Goal: Information Seeking & Learning: Learn about a topic

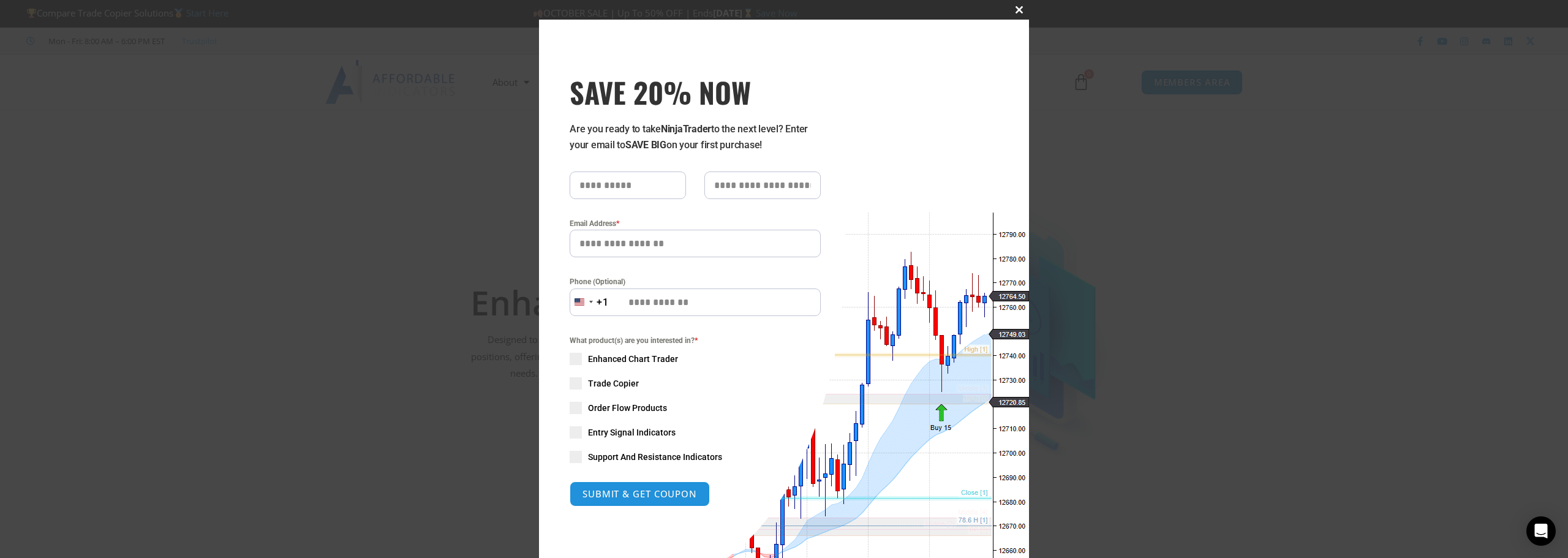
click at [779, 11] on span "SAVE 20% NOW popup" at bounding box center [1019, 10] width 20 height 7
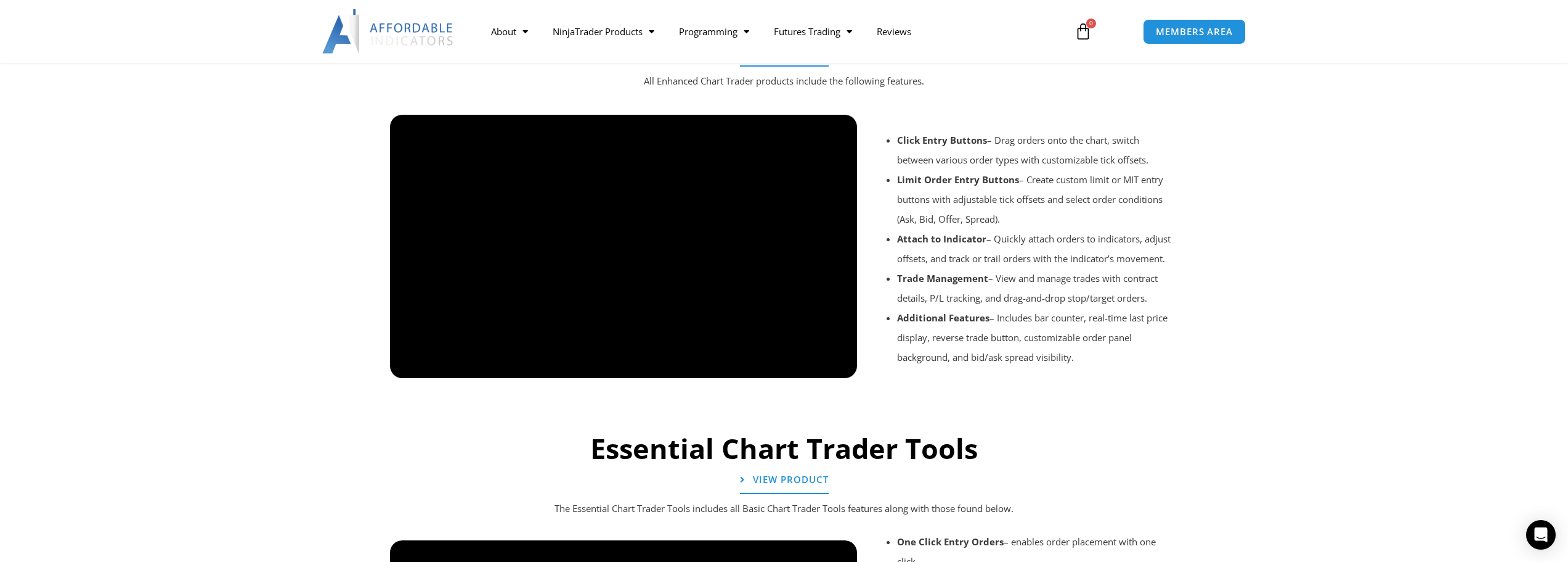
scroll to position [740, 0]
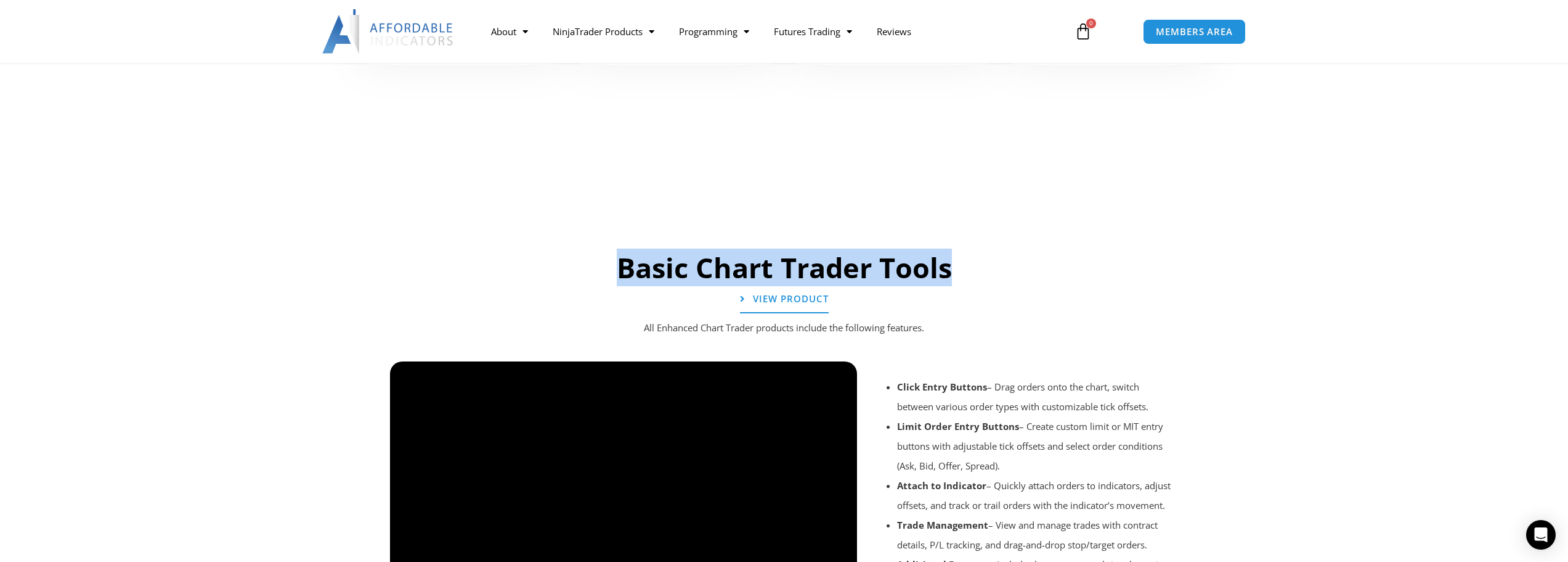
drag, startPoint x: 960, startPoint y: 266, endPoint x: 612, endPoint y: 267, distance: 348.0
click at [612, 267] on h2 "Basic Chart Trader Tools" at bounding box center [784, 268] width 801 height 36
click at [784, 304] on span "View Product" at bounding box center [791, 299] width 84 height 11
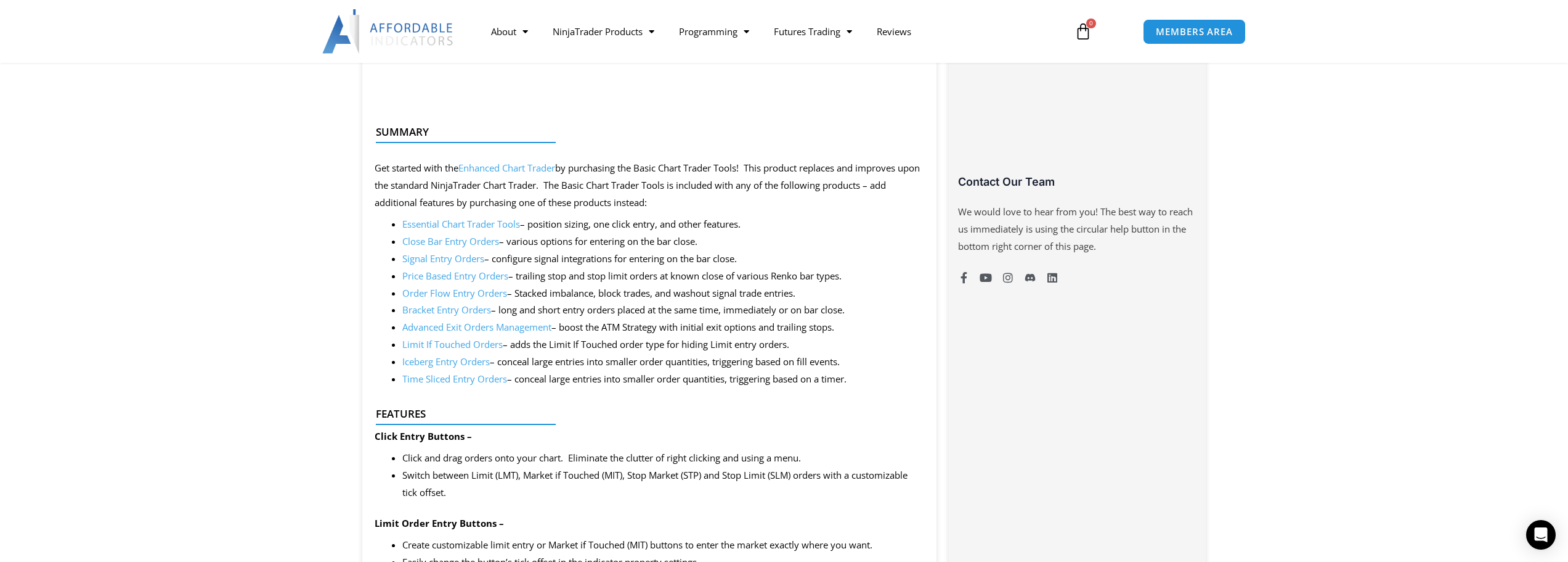
scroll to position [925, 0]
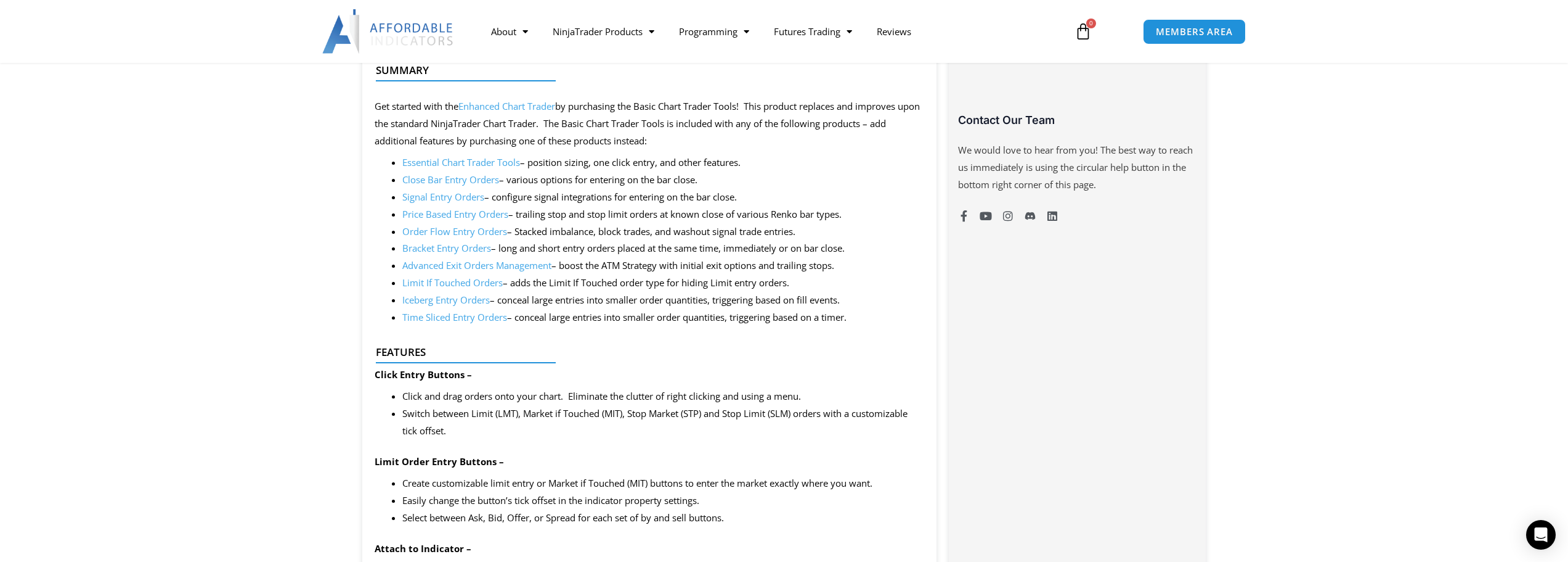
click at [456, 166] on link "Essential Chart Trader Tools" at bounding box center [461, 163] width 117 height 13
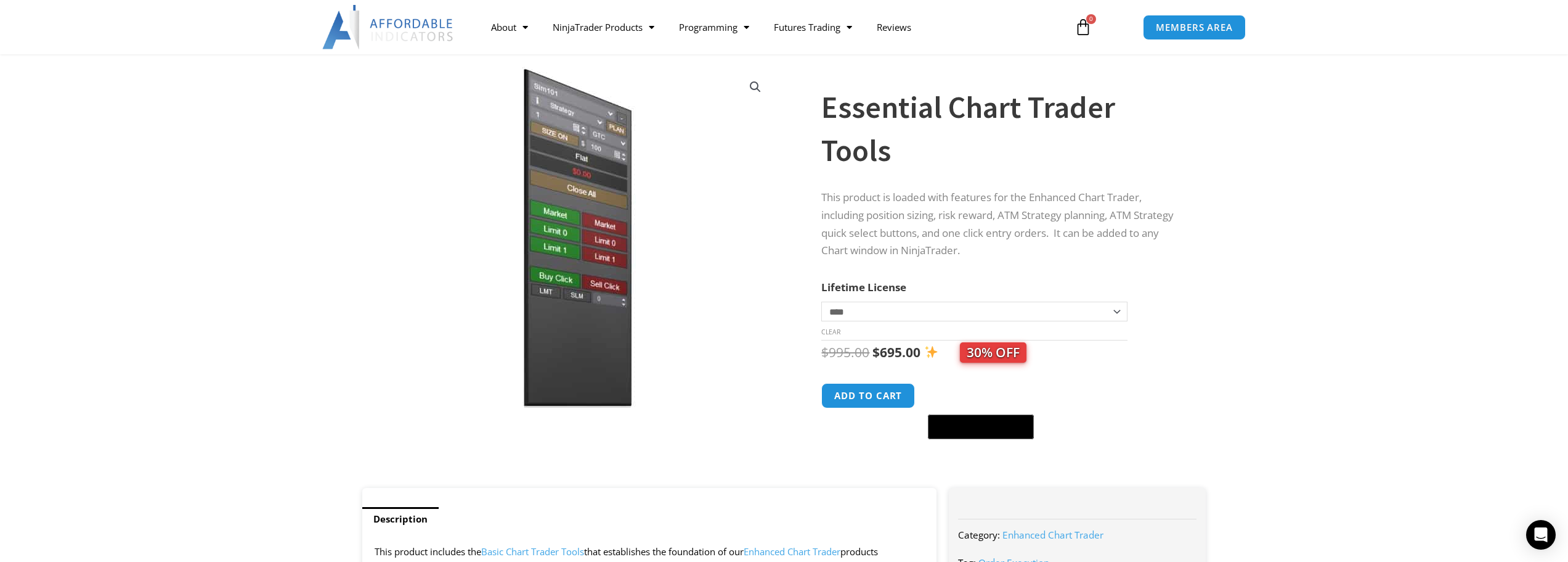
scroll to position [62, 0]
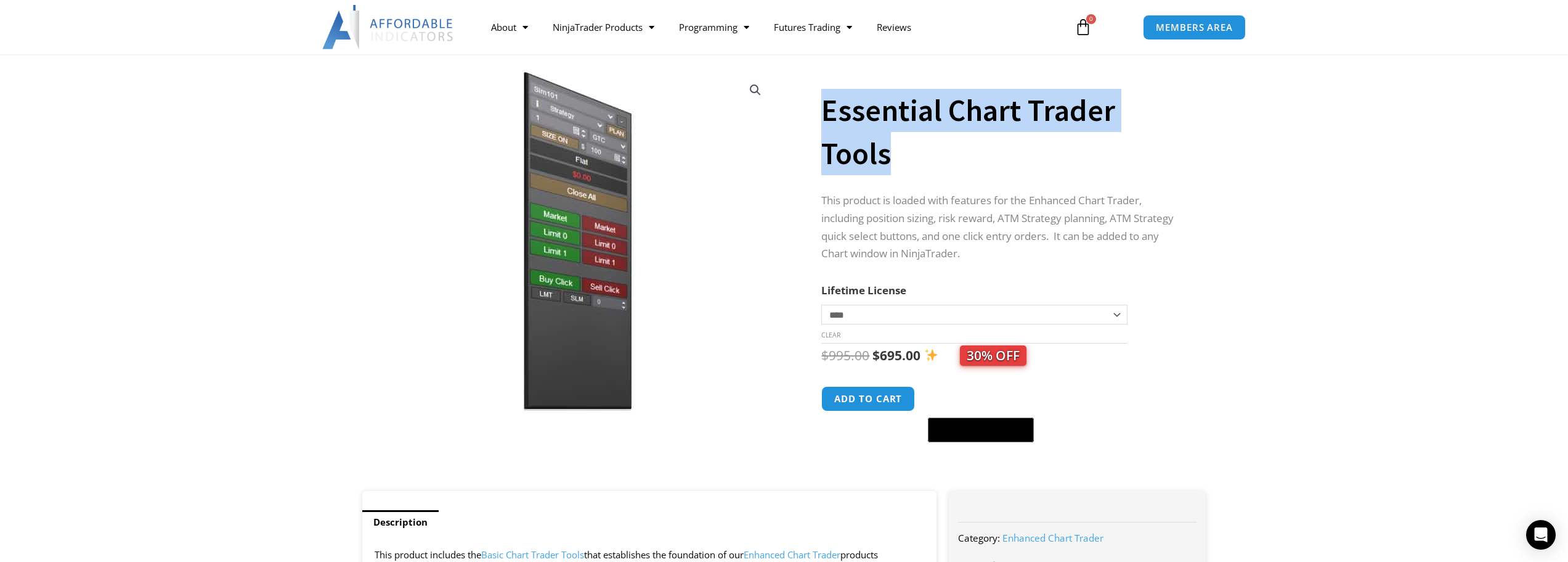
drag, startPoint x: 894, startPoint y: 152, endPoint x: 820, endPoint y: 114, distance: 83.2
click at [820, 114] on div "**********" at bounding box center [784, 275] width 856 height 430
copy div "Essential Chart Trader Tools"
